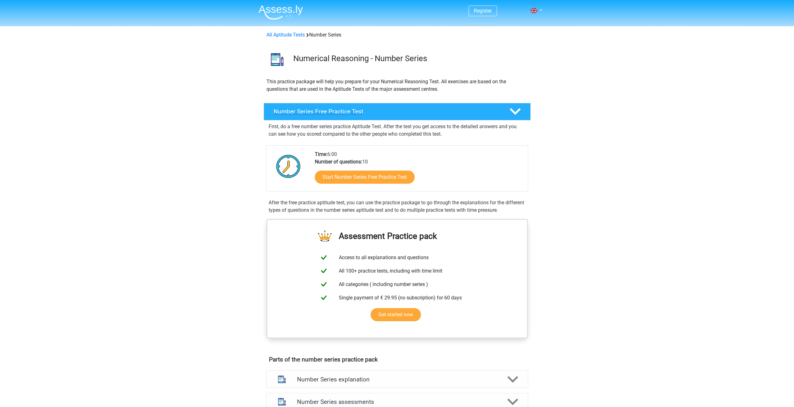
click at [367, 111] on h4 "Number Series Free Practice Test" at bounding box center [387, 111] width 226 height 7
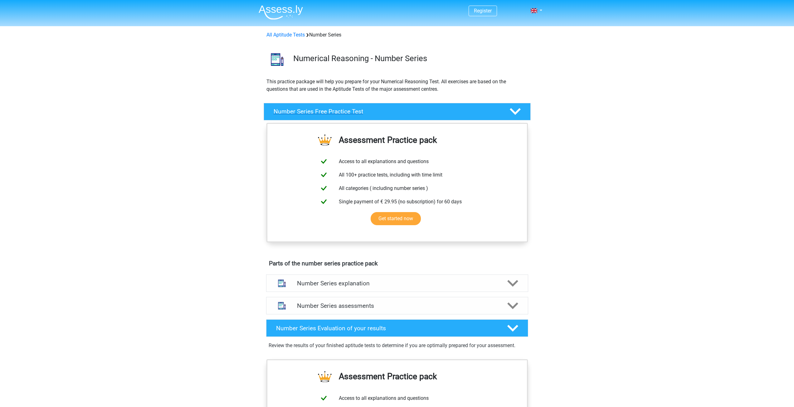
click at [366, 112] on h4 "Number Series Free Practice Test" at bounding box center [387, 111] width 226 height 7
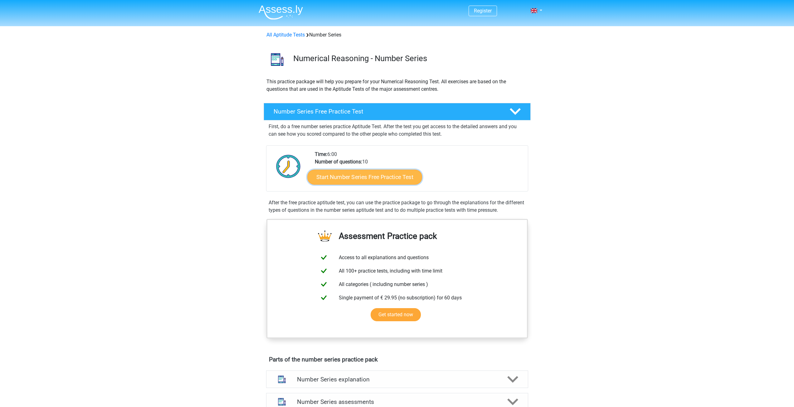
click at [340, 178] on link "Start Number Series Free Practice Test" at bounding box center [364, 176] width 115 height 15
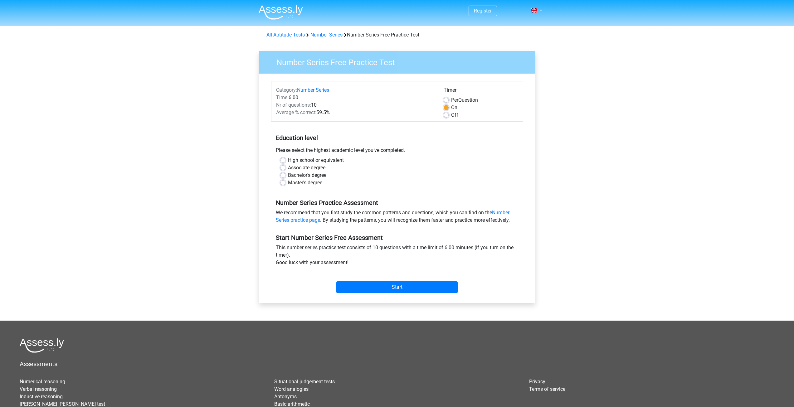
click at [317, 181] on label "Master's degree" at bounding box center [305, 182] width 34 height 7
click at [286, 181] on input "Master's degree" at bounding box center [283, 182] width 5 height 6
radio input "true"
click at [398, 282] on input "Start" at bounding box center [396, 287] width 121 height 12
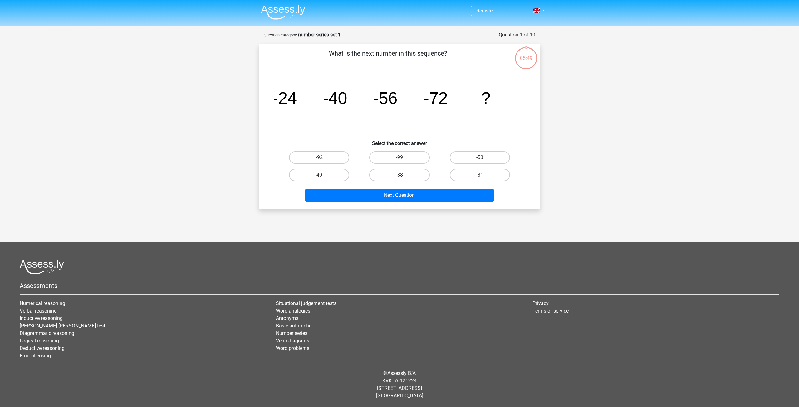
click at [403, 174] on label "-88" at bounding box center [399, 175] width 60 height 12
click at [403, 175] on input "-88" at bounding box center [401, 177] width 4 height 4
radio input "true"
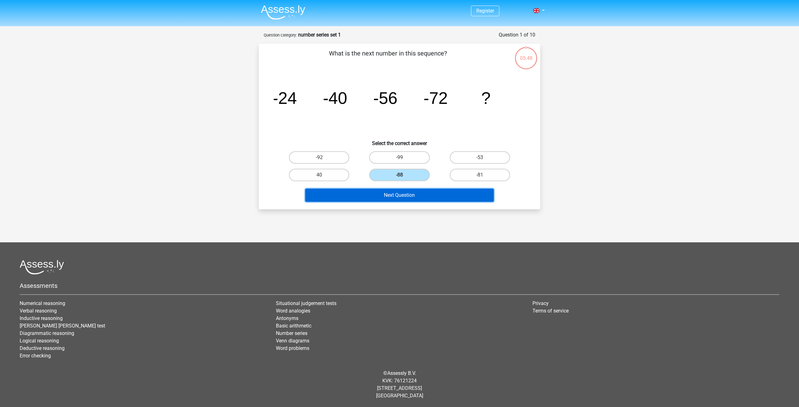
click at [423, 193] on button "Next Question" at bounding box center [399, 195] width 189 height 13
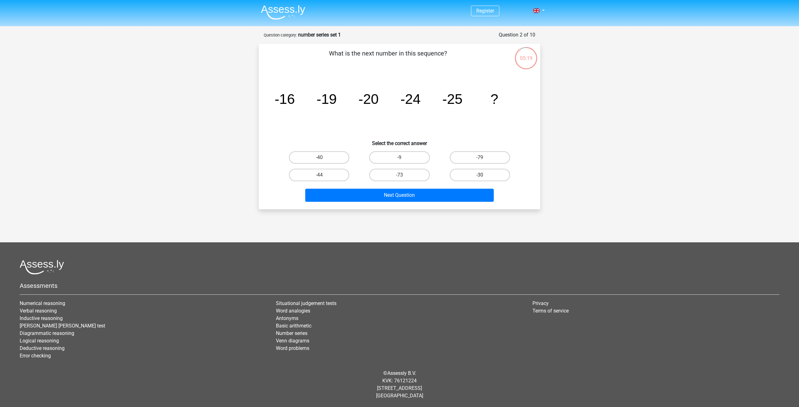
click at [469, 175] on label "-30" at bounding box center [480, 175] width 60 height 12
click at [480, 175] on input "-30" at bounding box center [482, 177] width 4 height 4
radio input "true"
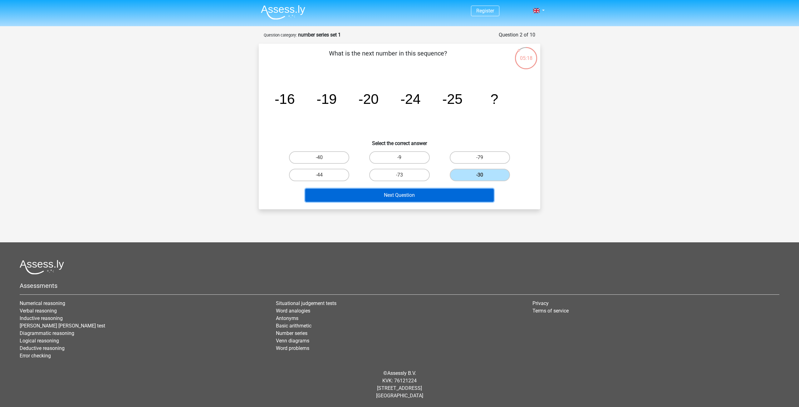
click at [441, 196] on button "Next Question" at bounding box center [399, 195] width 189 height 13
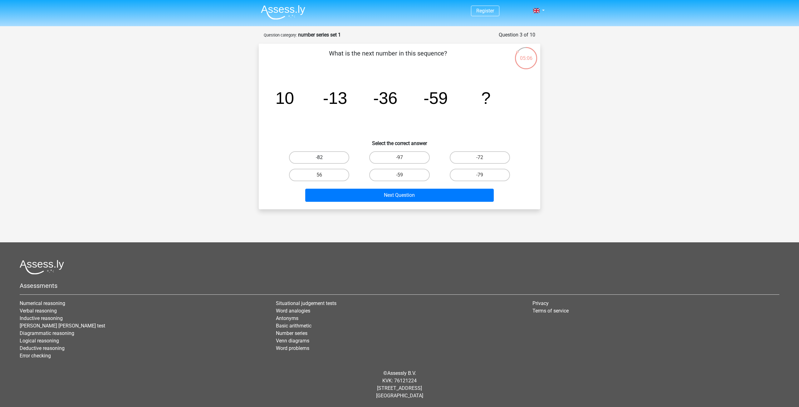
click at [330, 156] on label "-82" at bounding box center [319, 157] width 60 height 12
click at [323, 158] on input "-82" at bounding box center [321, 160] width 4 height 4
radio input "true"
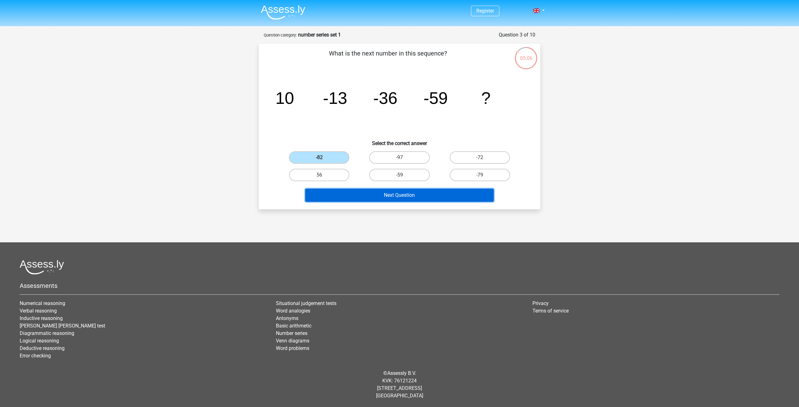
click at [372, 194] on button "Next Question" at bounding box center [399, 195] width 189 height 13
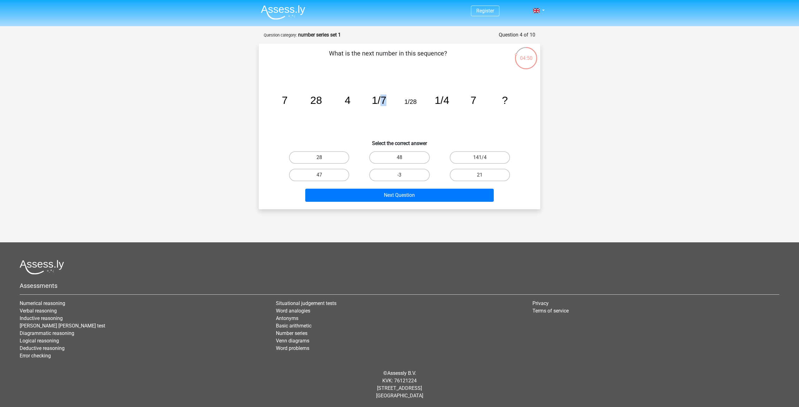
drag, startPoint x: 379, startPoint y: 105, endPoint x: 405, endPoint y: 105, distance: 25.6
click at [405, 105] on icon "image/svg+xml 7 28 4 1/7 1/28 1/4 7 ?" at bounding box center [400, 103] width 252 height 63
click at [288, 102] on tspan "1/28" at bounding box center [285, 101] width 6 height 12
click at [332, 159] on label "28" at bounding box center [319, 157] width 60 height 12
click at [323, 159] on input "28" at bounding box center [321, 160] width 4 height 4
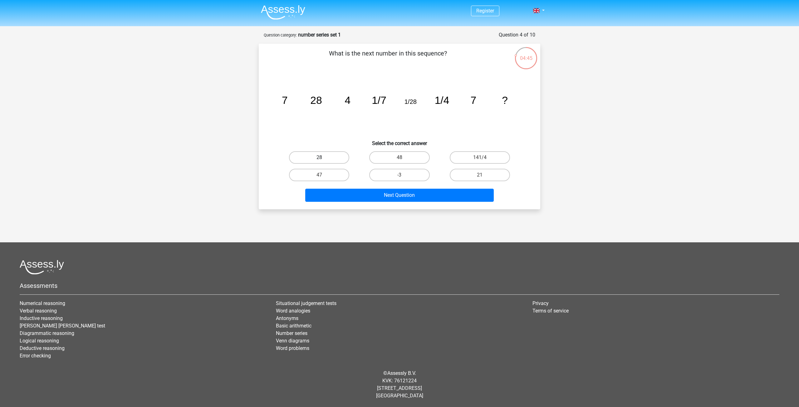
radio input "true"
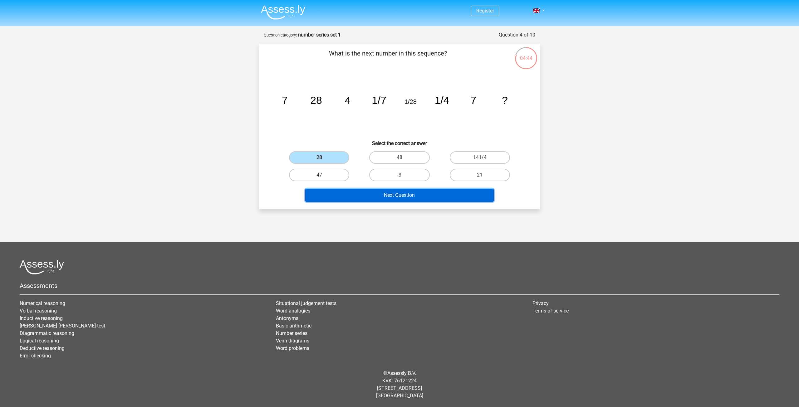
click at [388, 196] on button "Next Question" at bounding box center [399, 195] width 189 height 13
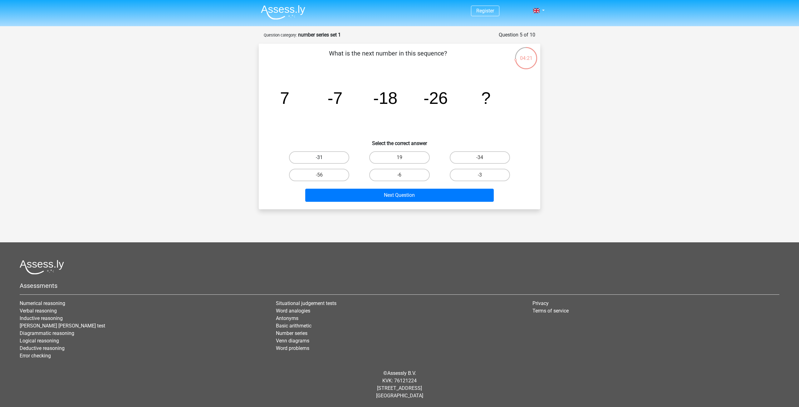
click at [318, 154] on label "-31" at bounding box center [319, 157] width 60 height 12
click at [319, 158] on input "-31" at bounding box center [321, 160] width 4 height 4
radio input "true"
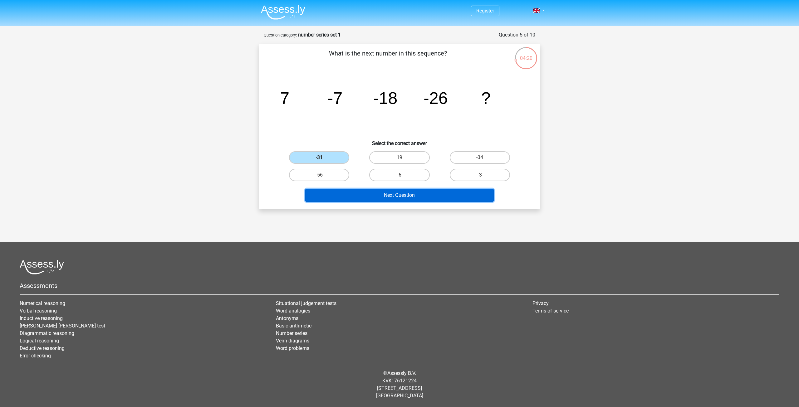
click at [382, 193] on button "Next Question" at bounding box center [399, 195] width 189 height 13
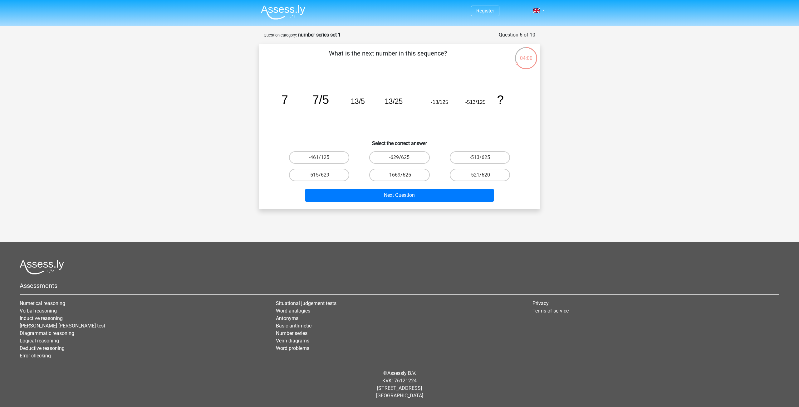
click at [288, 100] on tspan "-13/125" at bounding box center [284, 99] width 7 height 13
click at [439, 108] on icon "image/svg+xml 7 7/5 -13/5 -13/25 -13/125 -513/125 ?" at bounding box center [400, 103] width 252 height 63
click at [288, 101] on tspan "-13/125" at bounding box center [284, 99] width 7 height 13
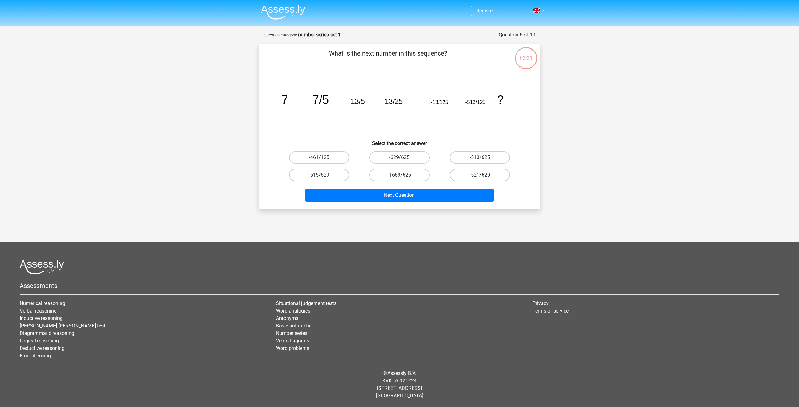
click at [288, 101] on tspan "-13/125" at bounding box center [284, 99] width 7 height 13
click at [288, 102] on tspan "-13/125" at bounding box center [284, 99] width 7 height 13
click at [288, 104] on tspan "-13/125" at bounding box center [284, 99] width 7 height 13
click at [491, 155] on label "-513/625" at bounding box center [480, 157] width 60 height 12
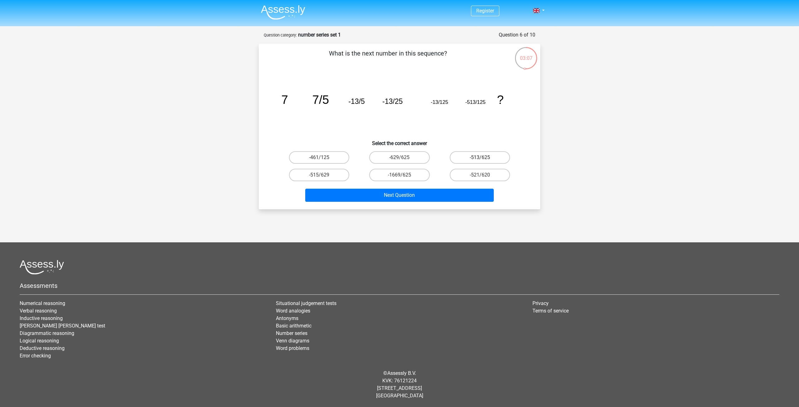
click at [484, 158] on input "-513/625" at bounding box center [482, 160] width 4 height 4
radio input "true"
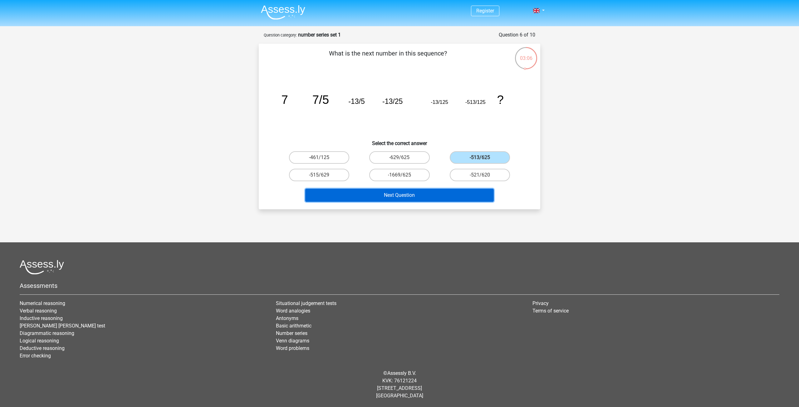
click at [422, 196] on button "Next Question" at bounding box center [399, 195] width 189 height 13
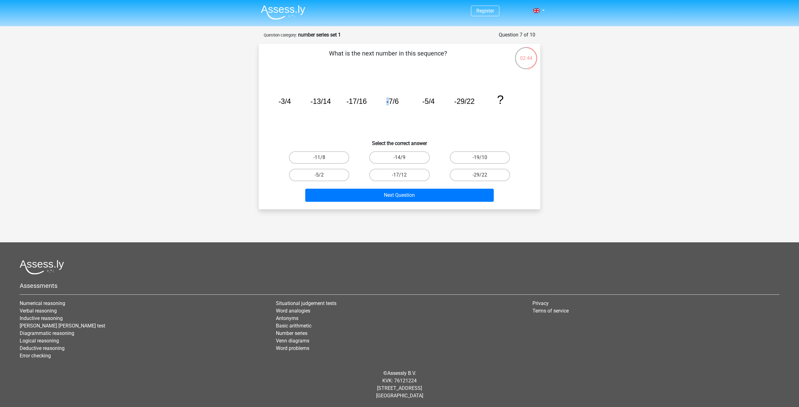
click at [291, 102] on tspan "-7/6" at bounding box center [284, 101] width 12 height 8
click at [399, 104] on icon "image/svg+xml -3/4 -13/14 -17/16 -7/6 -5/4 -29/22 ?" at bounding box center [400, 103] width 252 height 63
click at [287, 102] on tspan "-3/4" at bounding box center [284, 101] width 12 height 8
click at [320, 109] on icon "image/svg+xml -3/4 -13/14 -17/16 -7/6 -5/4 -29/22 ?" at bounding box center [400, 103] width 252 height 63
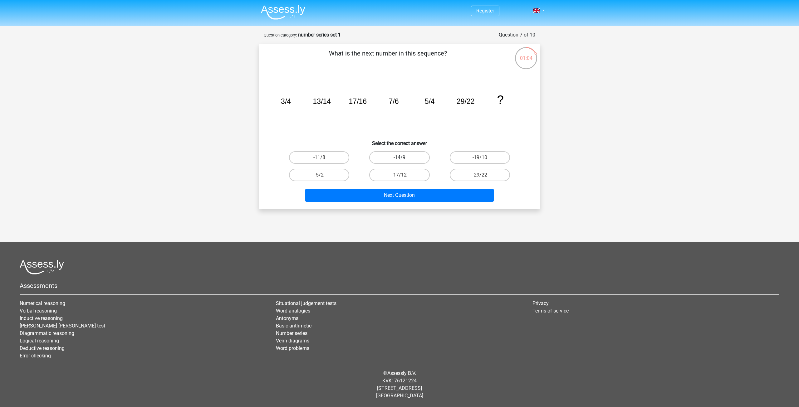
click at [412, 156] on label "-14/9" at bounding box center [399, 157] width 60 height 12
click at [404, 158] on input "-14/9" at bounding box center [401, 160] width 4 height 4
radio input "true"
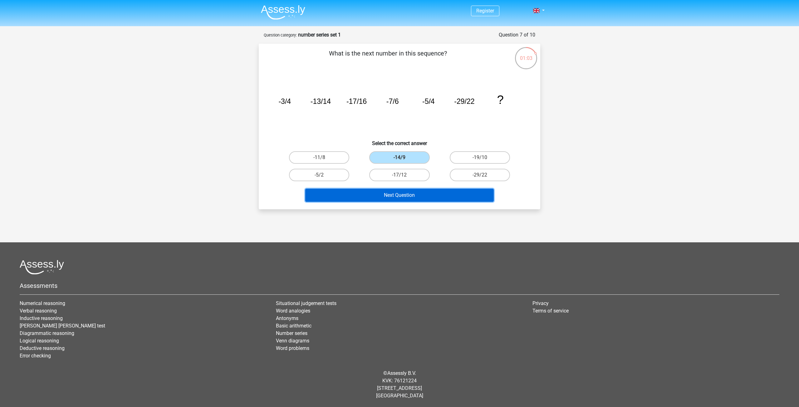
click at [427, 193] on button "Next Question" at bounding box center [399, 195] width 189 height 13
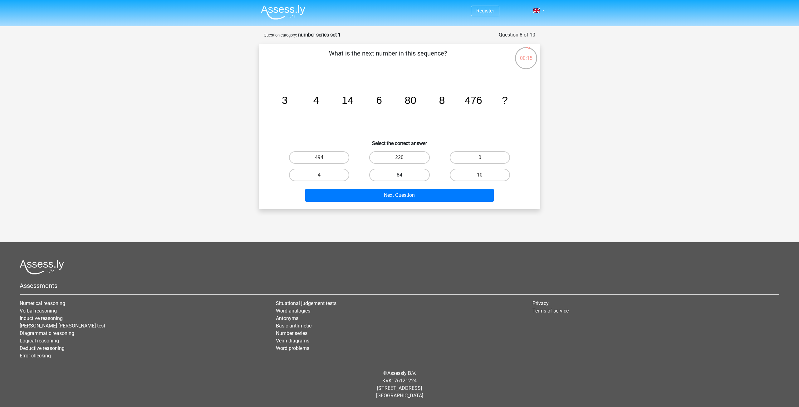
click at [409, 174] on label "84" at bounding box center [399, 175] width 60 height 12
click at [404, 175] on input "84" at bounding box center [401, 177] width 4 height 4
radio input "true"
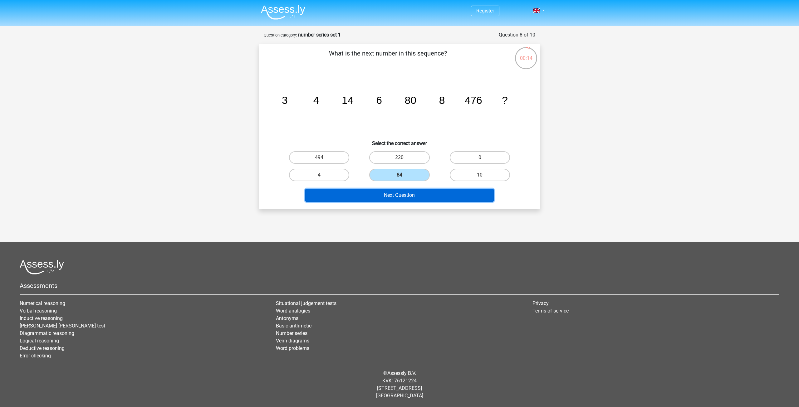
click at [415, 192] on button "Next Question" at bounding box center [399, 195] width 189 height 13
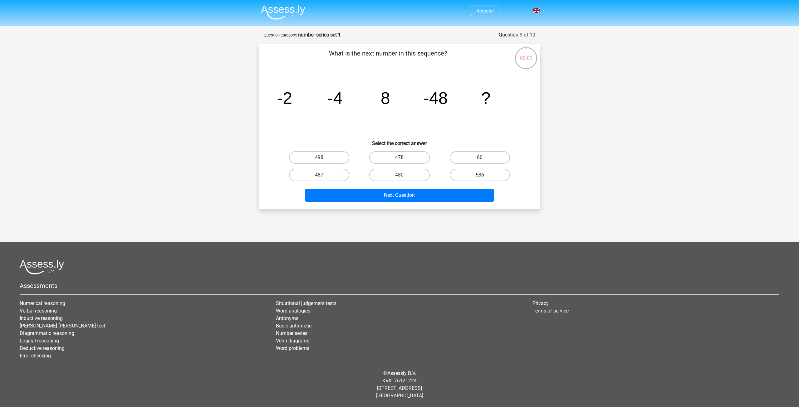
click at [474, 174] on label "536" at bounding box center [480, 175] width 60 height 12
click at [480, 175] on input "536" at bounding box center [482, 177] width 4 height 4
radio input "true"
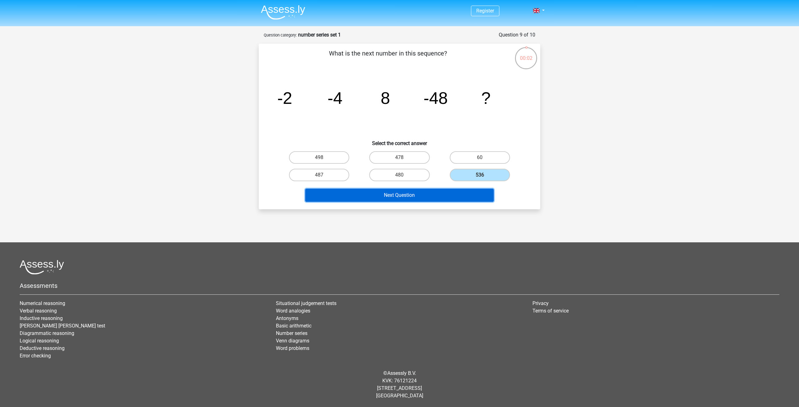
click at [426, 196] on button "Next Question" at bounding box center [399, 195] width 189 height 13
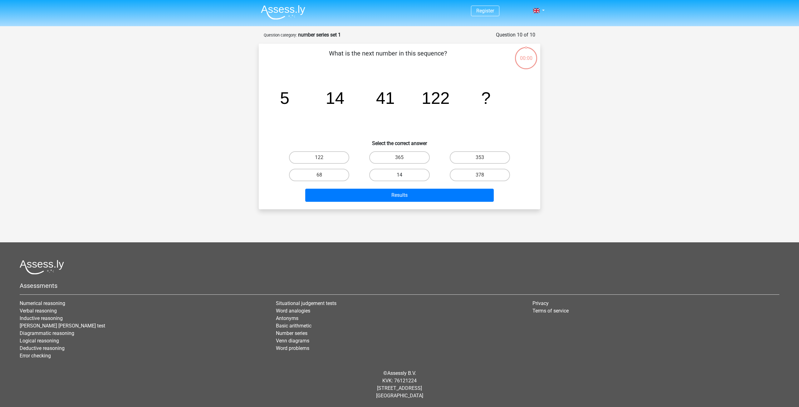
drag, startPoint x: 422, startPoint y: 170, endPoint x: 417, endPoint y: 176, distance: 7.5
click at [419, 171] on label "14" at bounding box center [399, 175] width 60 height 12
click at [404, 175] on input "14" at bounding box center [401, 177] width 4 height 4
radio input "true"
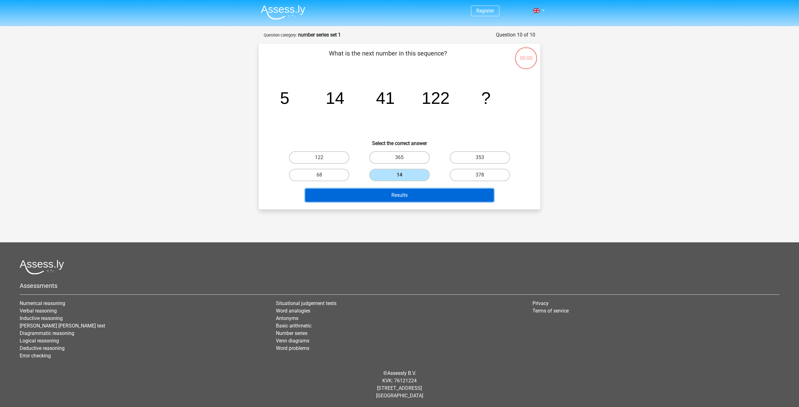
click at [417, 198] on button "Results" at bounding box center [399, 195] width 189 height 13
